Goal: Navigation & Orientation: Find specific page/section

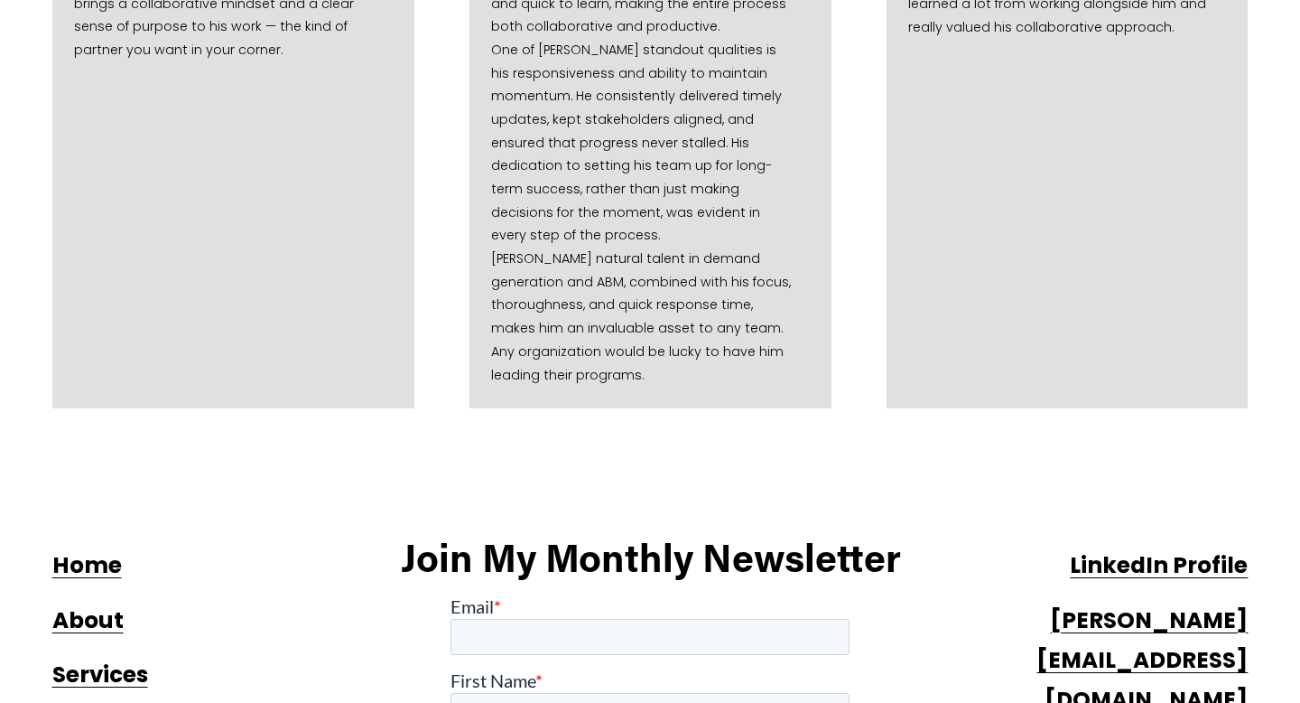
scroll to position [2533, 0]
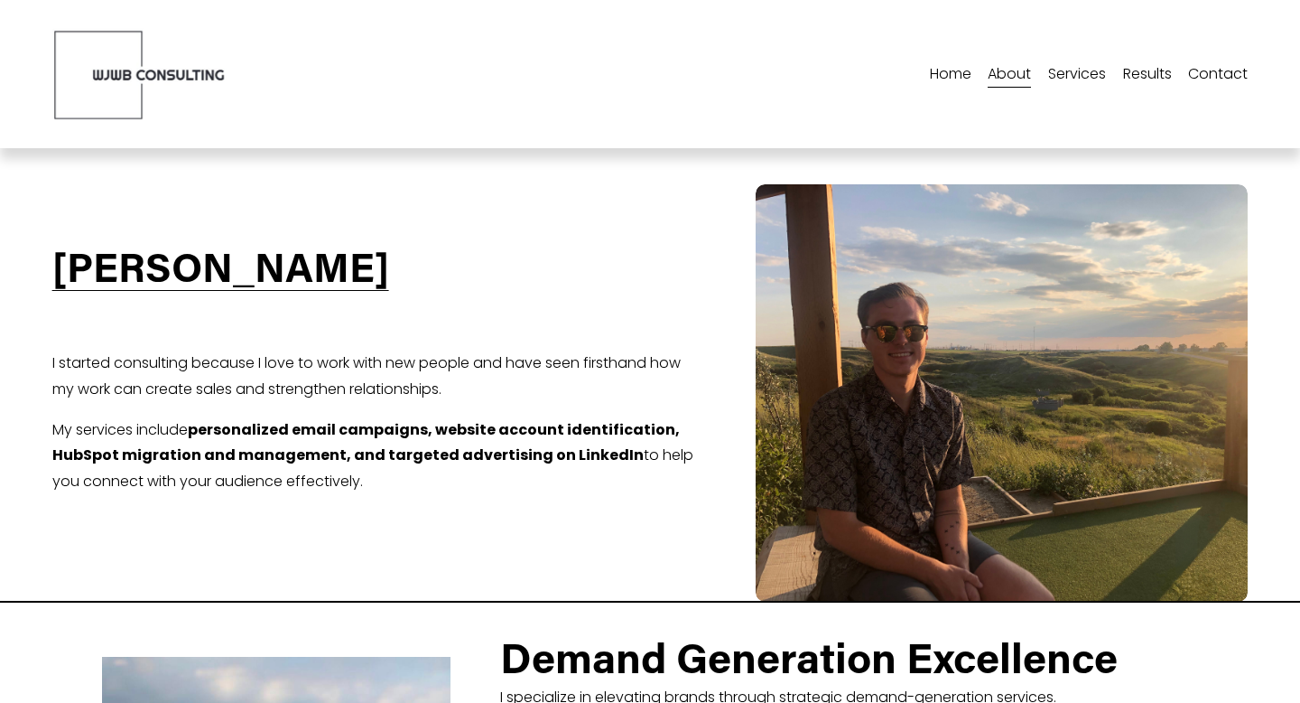
click at [179, 62] on img at bounding box center [140, 74] width 176 height 91
click at [114, 70] on img at bounding box center [140, 74] width 176 height 91
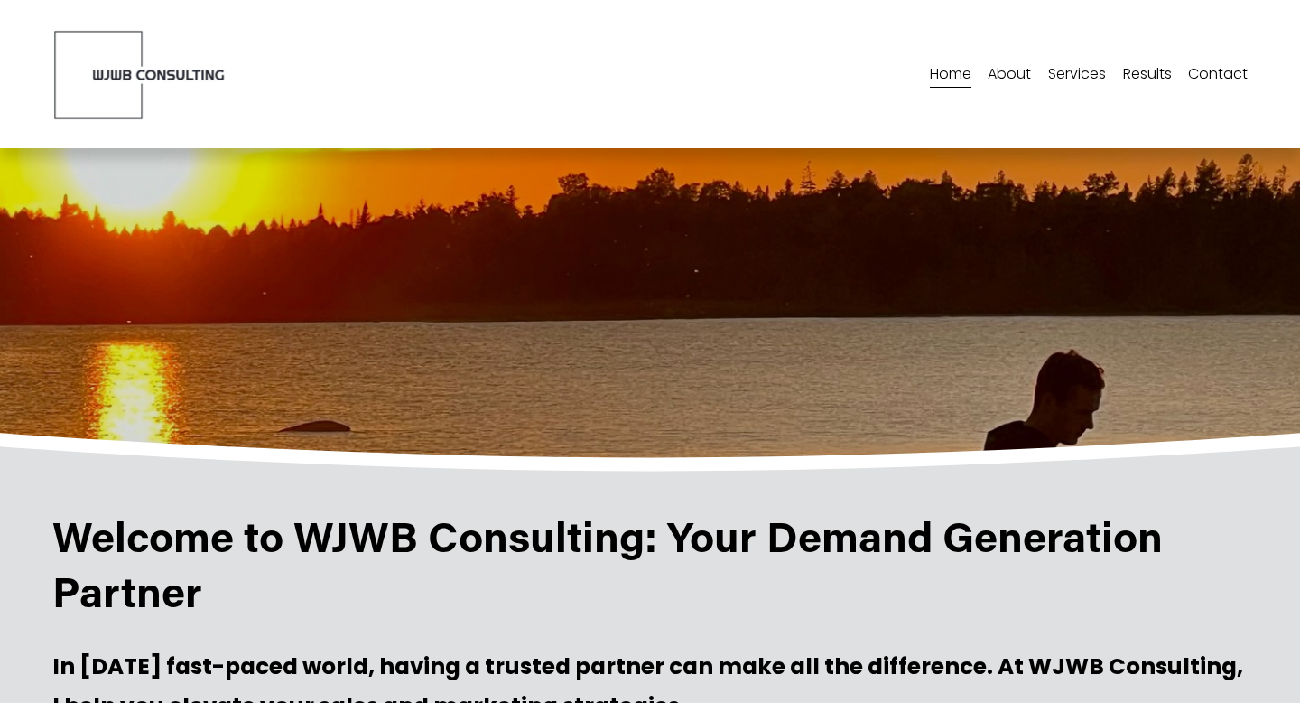
scroll to position [2533, 0]
